Goal: Navigation & Orientation: Find specific page/section

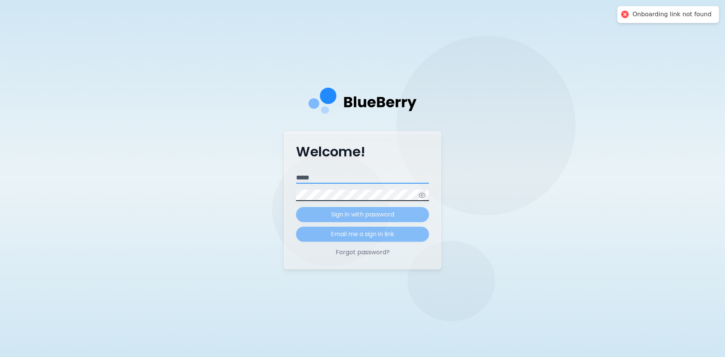
click at [329, 173] on input "Email" at bounding box center [362, 177] width 133 height 11
type input "**********"
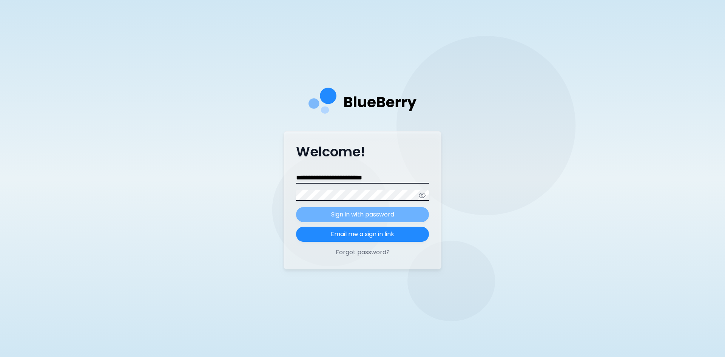
click at [359, 212] on p "Sign in with password" at bounding box center [362, 214] width 63 height 9
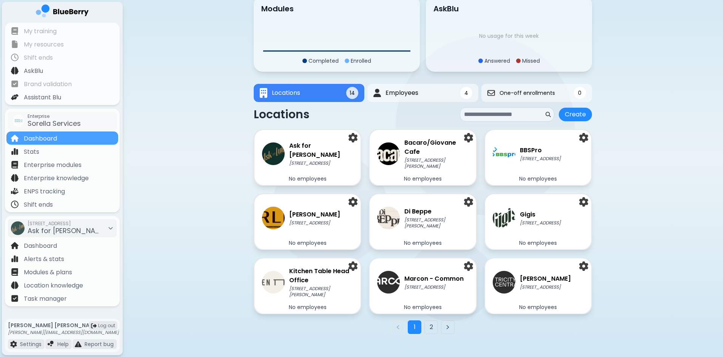
scroll to position [55, 0]
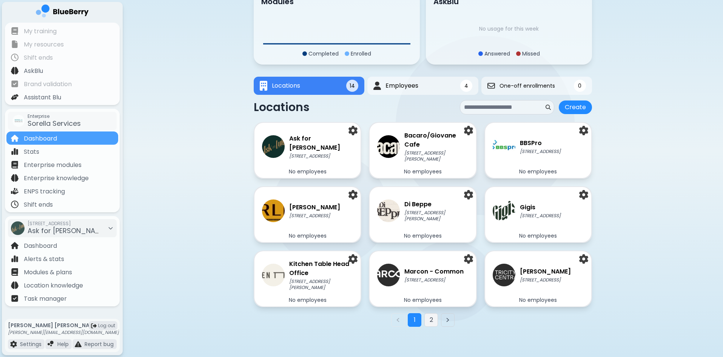
click at [430, 319] on button "2" at bounding box center [432, 320] width 14 height 14
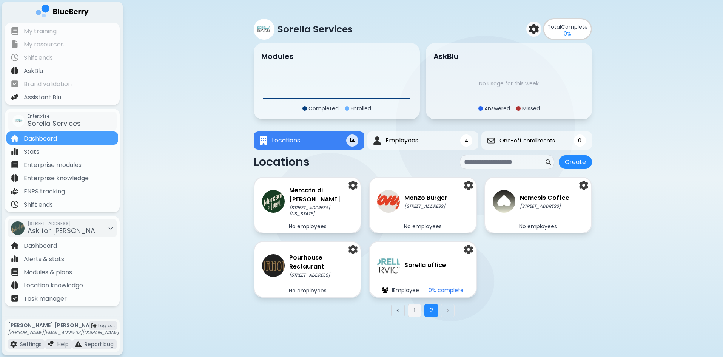
click at [416, 309] on button "1" at bounding box center [415, 311] width 14 height 14
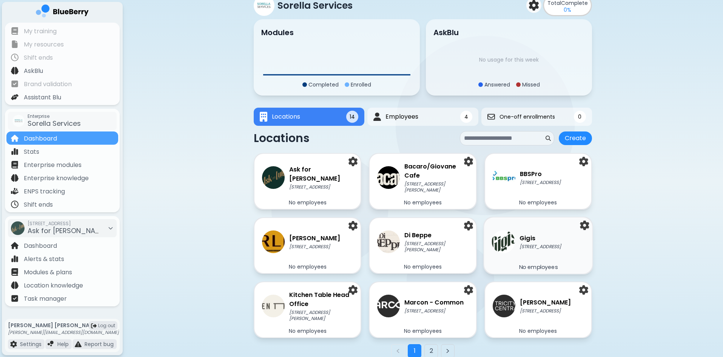
scroll to position [55, 0]
